Goal: Task Accomplishment & Management: Manage account settings

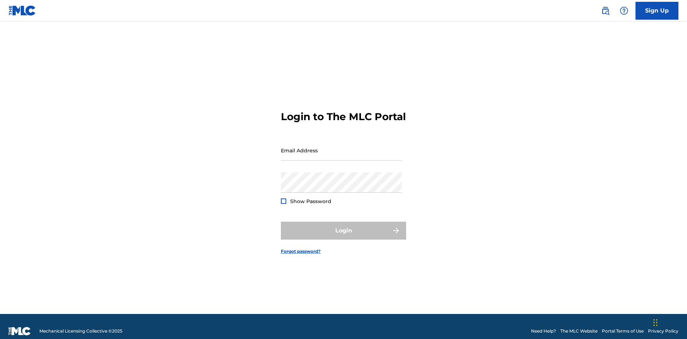
scroll to position [9, 0]
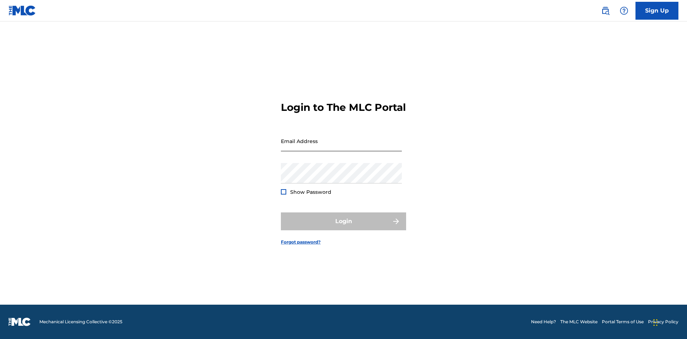
click at [341, 147] on input "Email Address" at bounding box center [341, 141] width 121 height 20
type input "[EMAIL_ADDRESS][DOMAIN_NAME]"
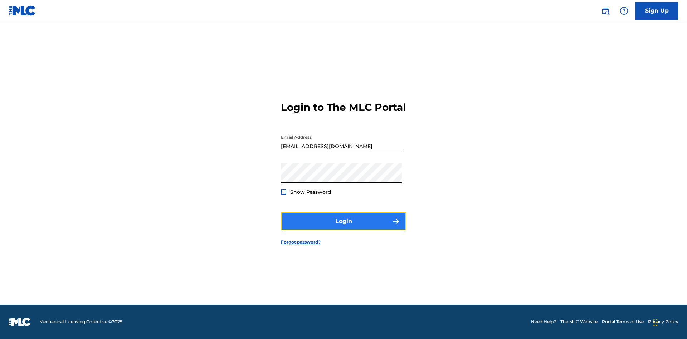
click at [344, 228] on button "Login" at bounding box center [343, 222] width 125 height 18
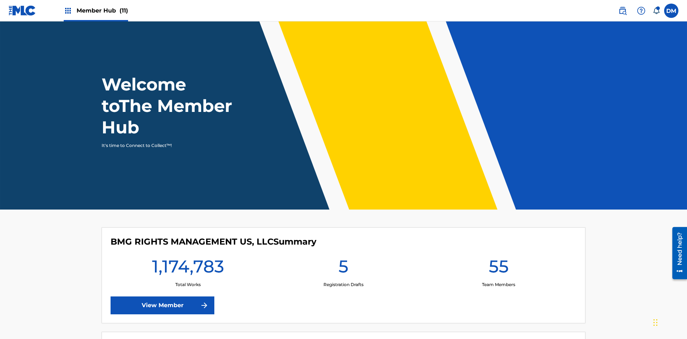
click at [102, 10] on span "Member Hub (11)" at bounding box center [103, 10] width 52 height 8
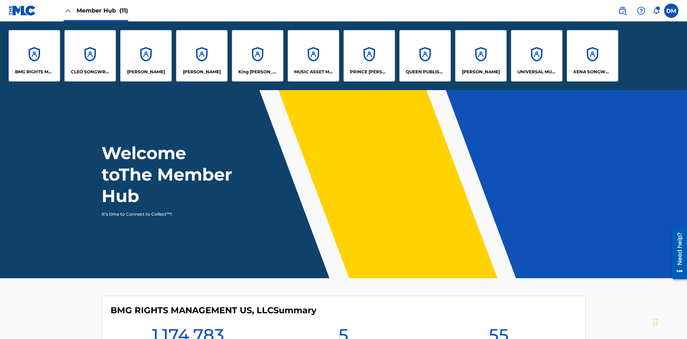
scroll to position [26, 0]
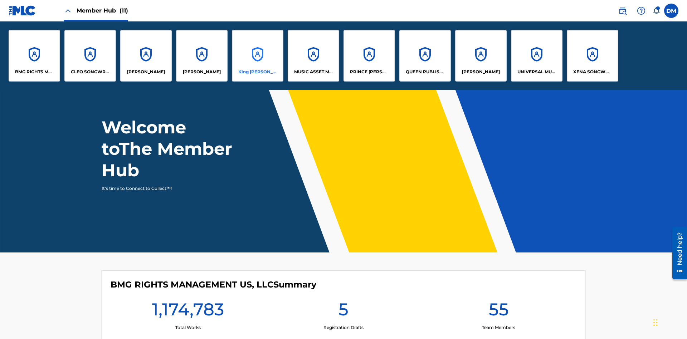
click at [257, 72] on p "King [PERSON_NAME]" at bounding box center [257, 72] width 39 height 6
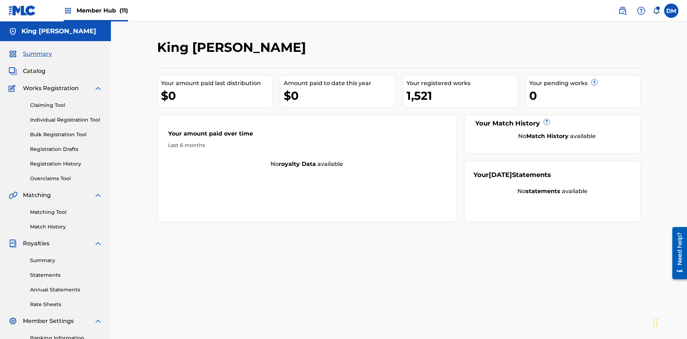
scroll to position [105, 0]
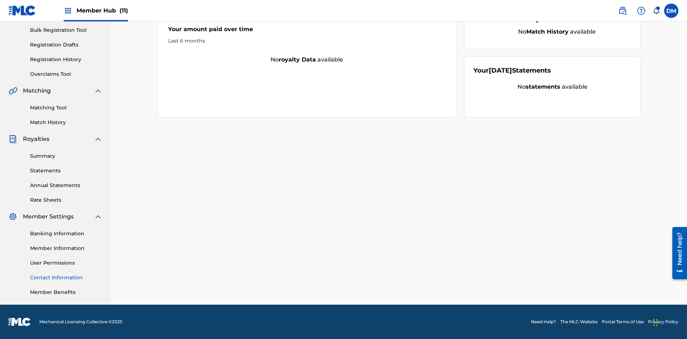
click at [66, 278] on link "Contact Information" at bounding box center [66, 278] width 72 height 8
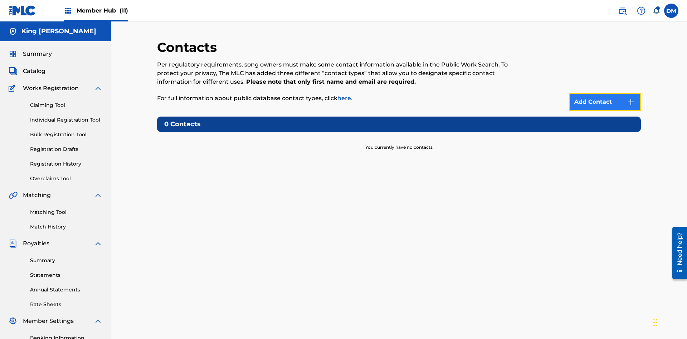
click at [631, 98] on img at bounding box center [631, 102] width 9 height 9
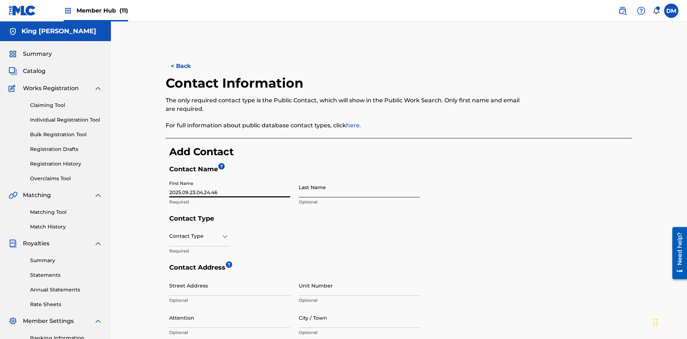
type input "2025.09.23.04.24.46"
click at [359, 177] on input "Last Name" at bounding box center [359, 187] width 121 height 20
type input "2025.09.23.04.24.46"
click at [170, 233] on input "text" at bounding box center [169, 237] width 1 height 8
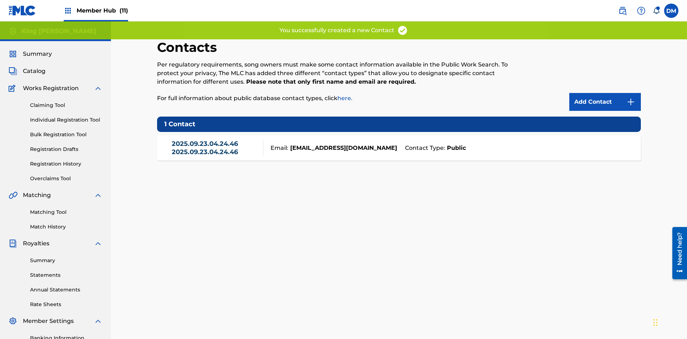
click at [215, 140] on link "2025.09.23.04.24.46 2025.09.23.04.24.46" at bounding box center [216, 148] width 88 height 16
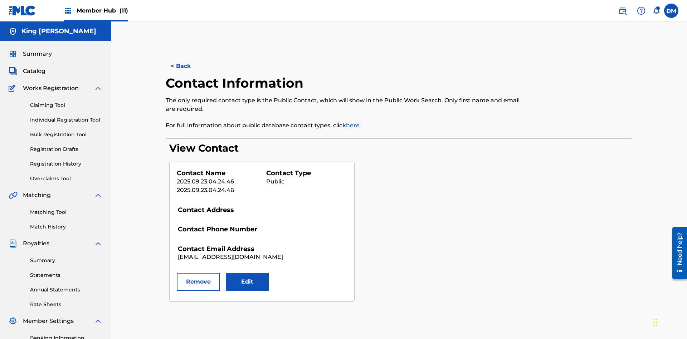
scroll to position [105, 0]
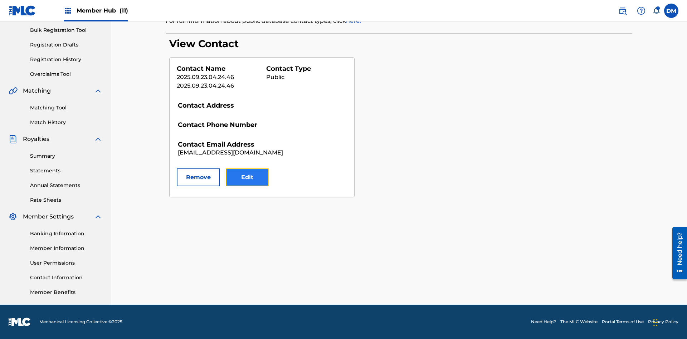
click at [247, 178] on button "Edit" at bounding box center [247, 178] width 43 height 18
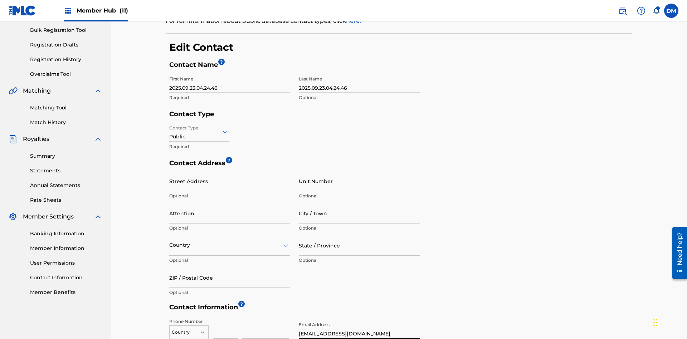
click at [230, 73] on input "2025.09.23.04.24.46" at bounding box center [229, 83] width 121 height 20
type input "2025.09.23.04.27.01"
click at [359, 73] on input "2025.09.23.04.24.46" at bounding box center [359, 83] width 121 height 20
type input "2025.09.23.04.27.01"
click at [170, 128] on input "Contact Type" at bounding box center [169, 132] width 1 height 8
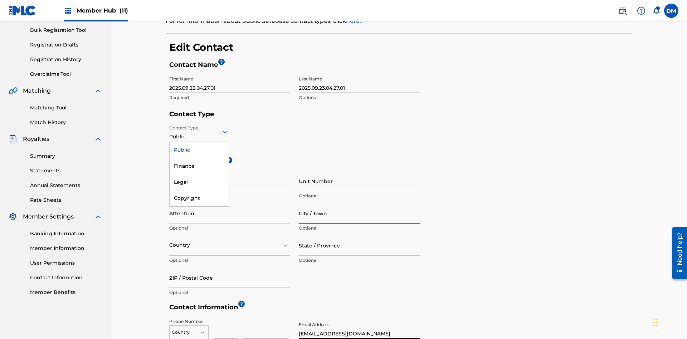
click at [199, 158] on div "Finance" at bounding box center [199, 166] width 59 height 16
click at [359, 203] on input "City / Town" at bounding box center [359, 213] width 121 height 20
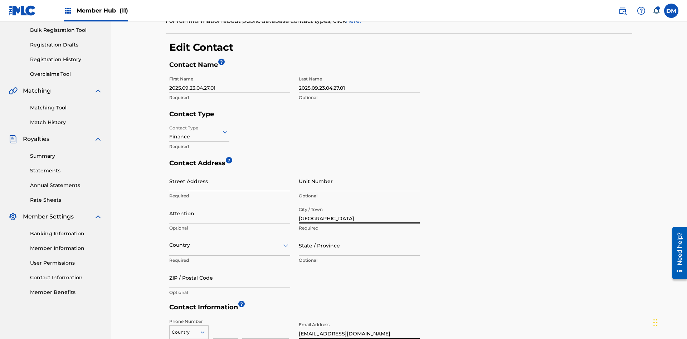
type input "[GEOGRAPHIC_DATA]"
click at [230, 171] on input "Street Address" at bounding box center [229, 181] width 121 height 20
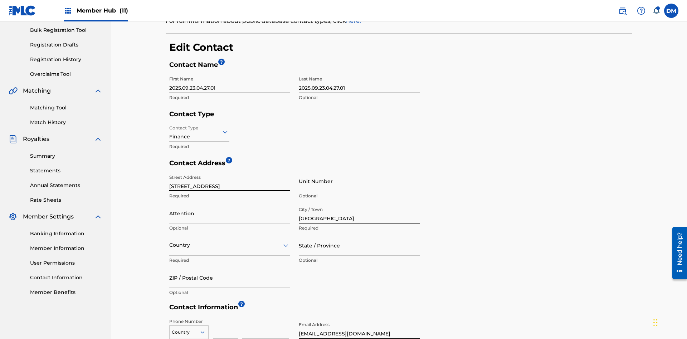
type input "[STREET_ADDRESS]"
click at [359, 171] on input "Unit Number" at bounding box center [359, 181] width 121 height 20
type input "77"
click at [230, 203] on input "Attention" at bounding box center [229, 213] width 121 height 20
type input "[PERSON_NAME]"
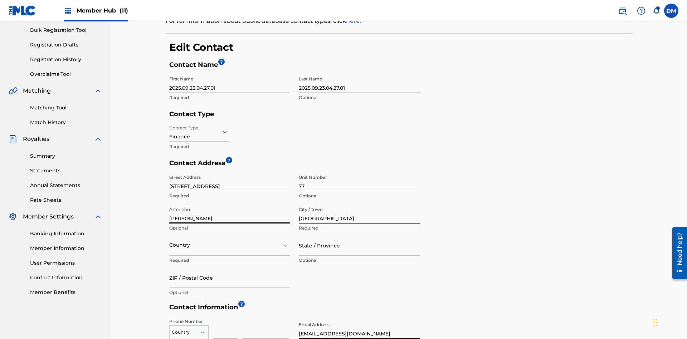
click at [170, 242] on input "text" at bounding box center [169, 246] width 1 height 8
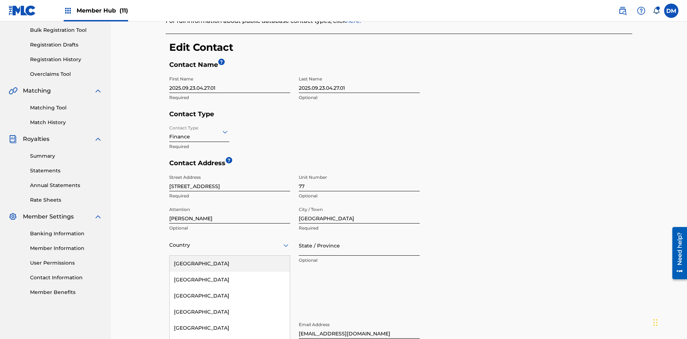
click at [359, 236] on input "State / Province" at bounding box center [359, 246] width 121 height 20
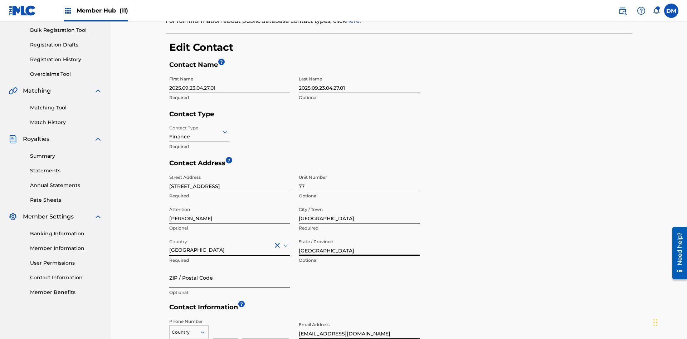
type input "[GEOGRAPHIC_DATA]"
click at [230, 268] on input "ZIP / Postal Code" at bounding box center [229, 278] width 121 height 20
type input "2060"
click at [205, 329] on icon at bounding box center [202, 332] width 6 height 6
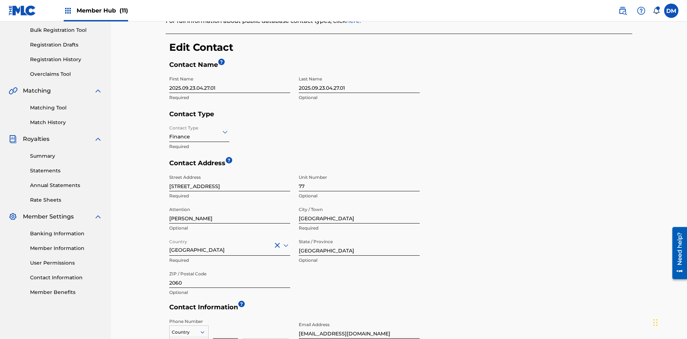
click at [225, 319] on input at bounding box center [225, 329] width 25 height 20
type input "293"
click at [266, 319] on input at bounding box center [265, 329] width 47 height 20
type input "9199000"
click at [359, 319] on input "[EMAIL_ADDRESS][DOMAIN_NAME]" at bounding box center [359, 329] width 121 height 20
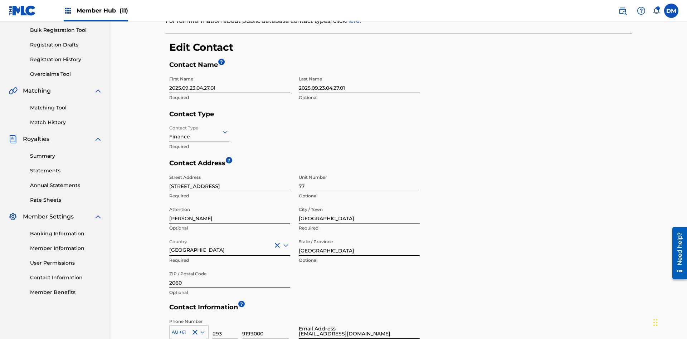
type input "[EMAIL_ADDRESS][DOMAIN_NAME]"
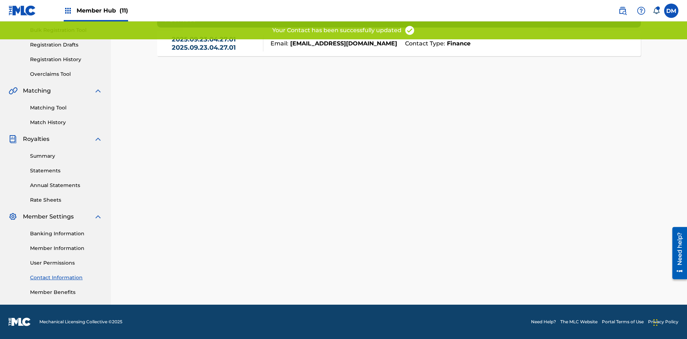
click at [66, 278] on link "Contact Information" at bounding box center [66, 278] width 72 height 8
click at [215, 51] on link "2025.09.23.04.27.01 2025.09.23.04.27.01" at bounding box center [216, 43] width 88 height 16
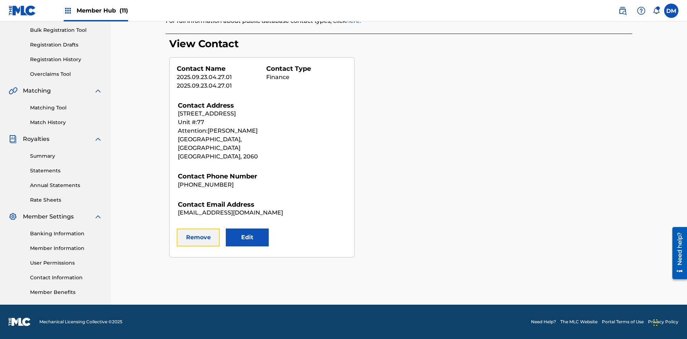
click at [198, 229] on button "Remove" at bounding box center [198, 238] width 43 height 18
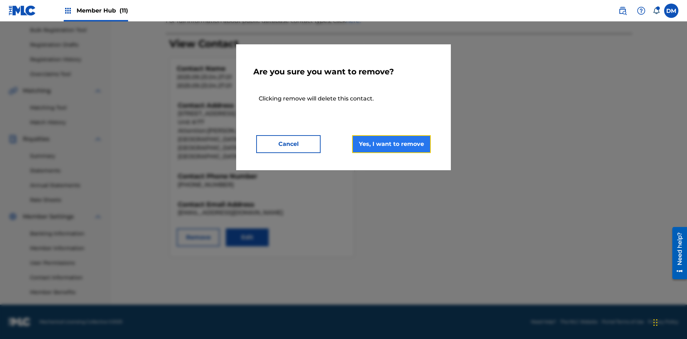
click at [392, 144] on button "Yes, I want to remove" at bounding box center [391, 144] width 79 height 18
